Goal: Check status

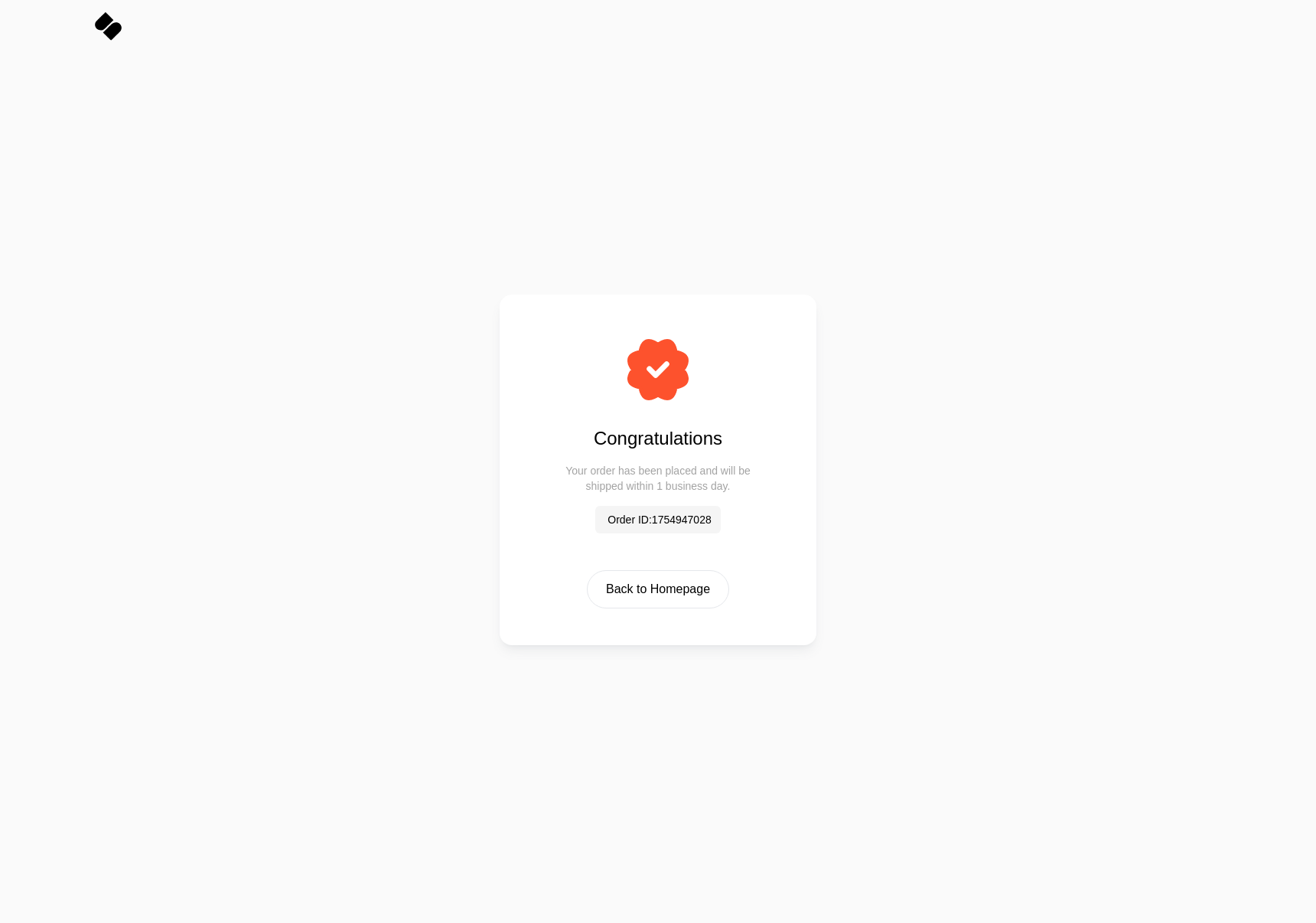
click at [919, 222] on div "Congratulations Your order has been placed and will be shipped within 1 busines…" at bounding box center [658, 487] width 1316 height 870
click at [863, 165] on div "Congratulations Your order has been placed and will be shipped within 1 busines…" at bounding box center [658, 487] width 1316 height 870
click at [956, 104] on div "Congratulations Your order has been placed and will be shipped within 1 busines…" at bounding box center [658, 487] width 1316 height 870
click at [985, 166] on div "Congratulations Your order has been placed and will be shipped within 1 busines…" at bounding box center [658, 487] width 1316 height 870
